Goal: Navigation & Orientation: Go to known website

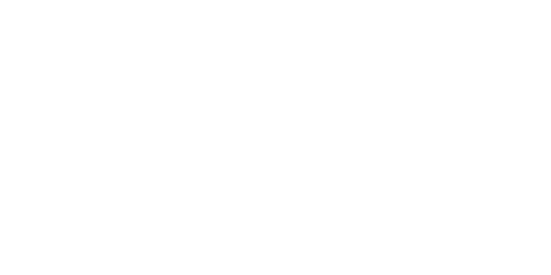
drag, startPoint x: 544, startPoint y: 0, endPoint x: 271, endPoint y: 105, distance: 293.0
click at [271, 105] on div at bounding box center [275, 137] width 551 height 275
drag, startPoint x: 271, startPoint y: 106, endPoint x: 454, endPoint y: 135, distance: 185.4
click at [454, 135] on div at bounding box center [275, 137] width 551 height 275
drag, startPoint x: 187, startPoint y: 58, endPoint x: 165, endPoint y: 43, distance: 26.4
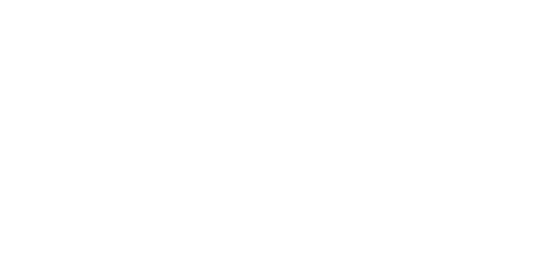
click at [165, 43] on div at bounding box center [275, 137] width 551 height 275
